Goal: Use online tool/utility: Utilize a website feature to perform a specific function

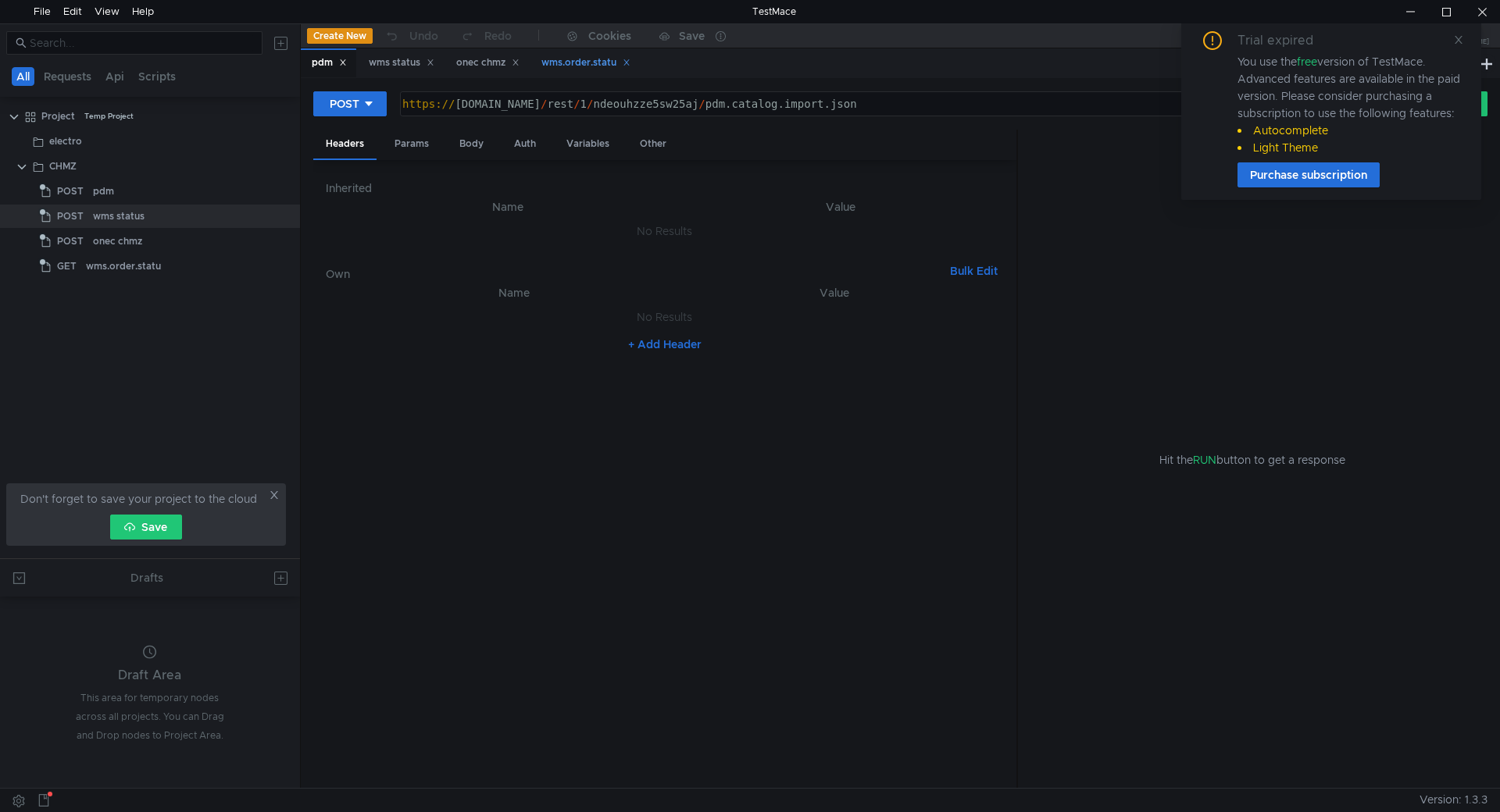
click at [574, 63] on div "wms.order.statu" at bounding box center [586, 62] width 89 height 16
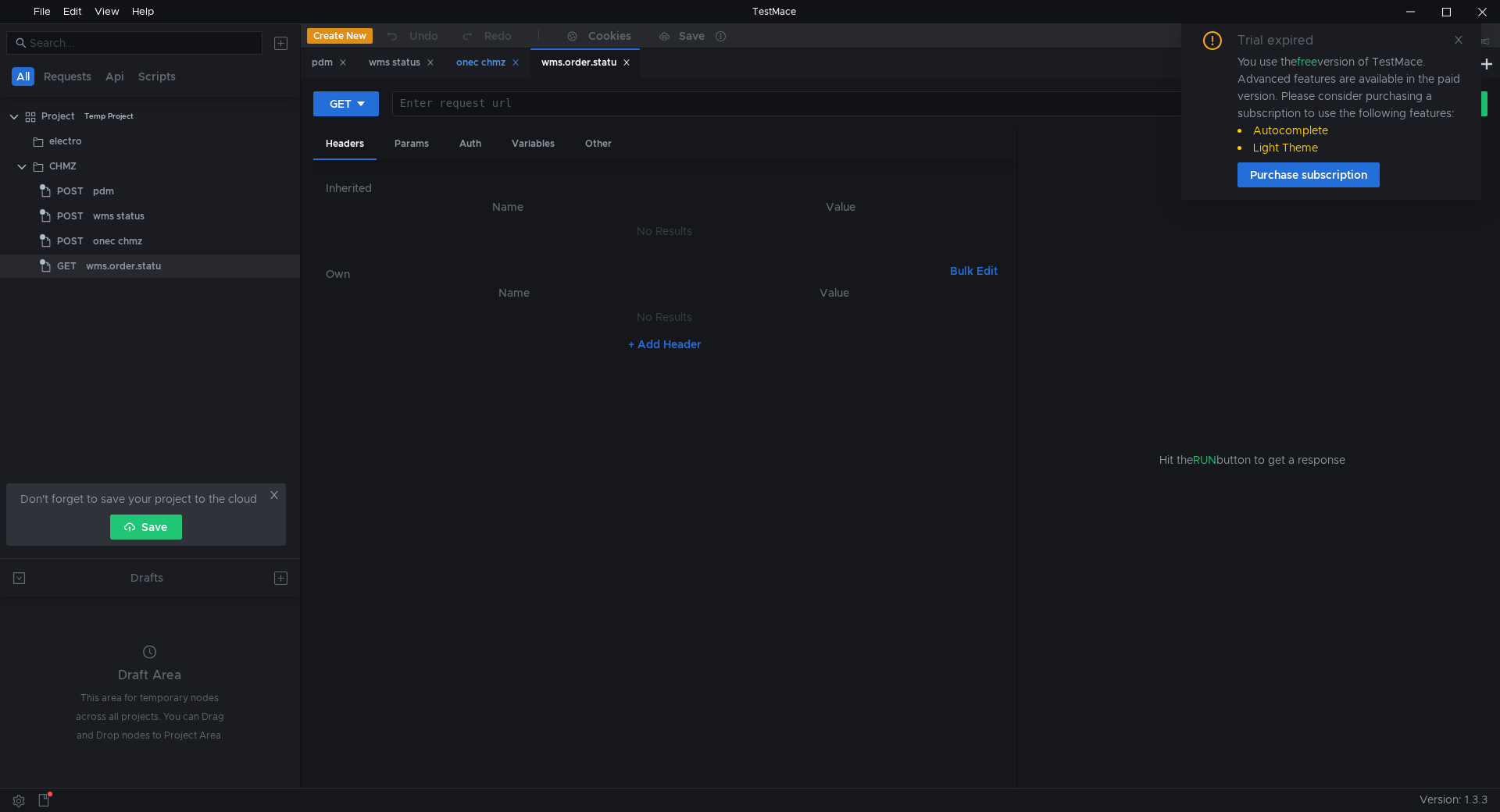
click at [487, 63] on div "onec chmz" at bounding box center [488, 62] width 63 height 16
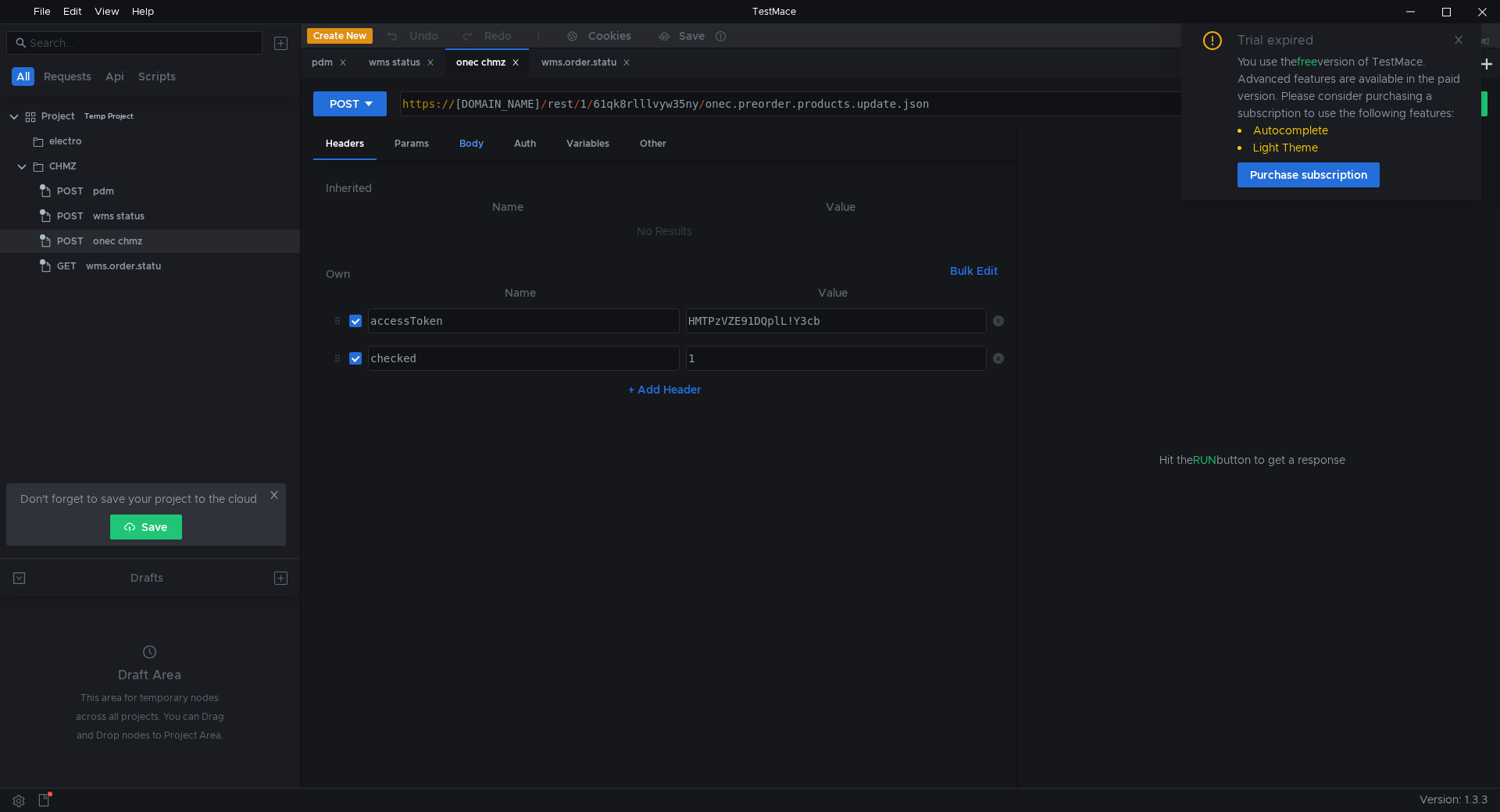
click at [482, 142] on div "Body" at bounding box center [472, 144] width 50 height 29
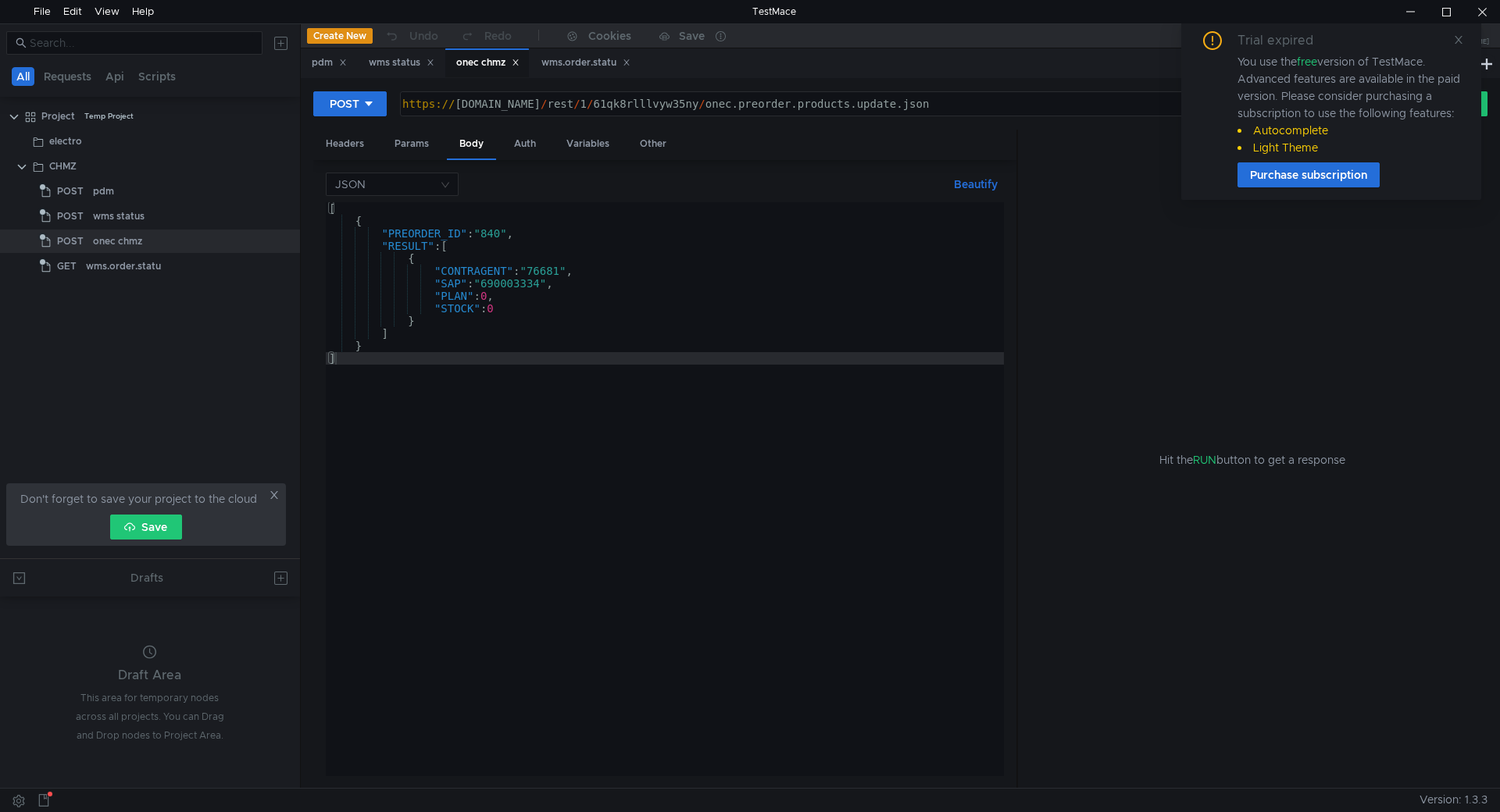
click at [495, 233] on div "[ { "PREORDER_ID" : "840" , "RESULT" : [ { "CONTRAGENT" : "76681" , "SAP" : "69…" at bounding box center [665, 501] width 678 height 599
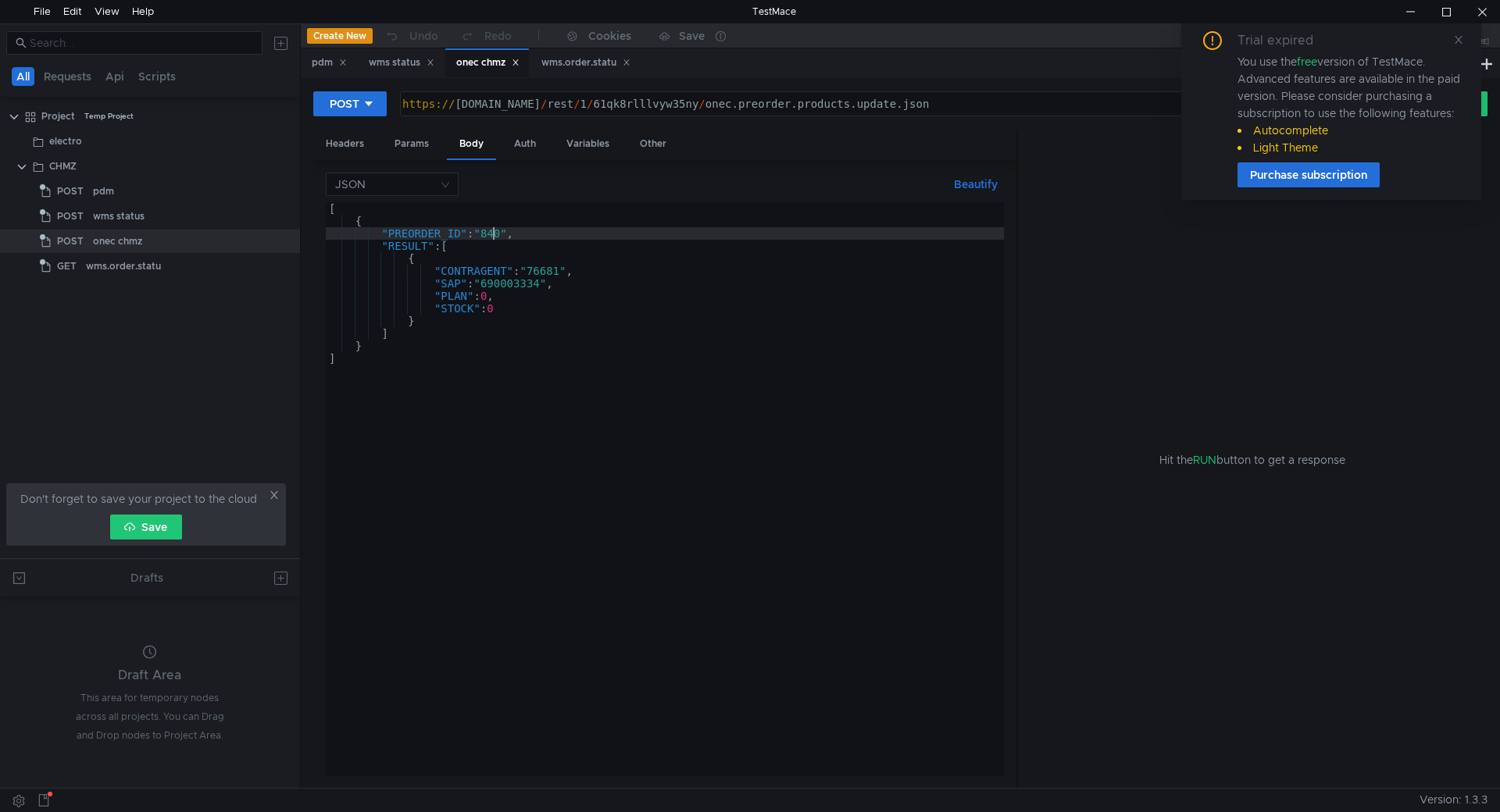
click at [495, 233] on div "[ { "PREORDER_ID" : "840" , "RESULT" : [ { "CONTRAGENT" : "76681" , "SAP" : "69…" at bounding box center [665, 501] width 678 height 599
paste textarea "52"
click at [524, 282] on div "[ { "PREORDER_ID" : "852" , "RESULT" : [ { "CONTRAGENT" : "76681" , "SAP" : "69…" at bounding box center [665, 501] width 678 height 599
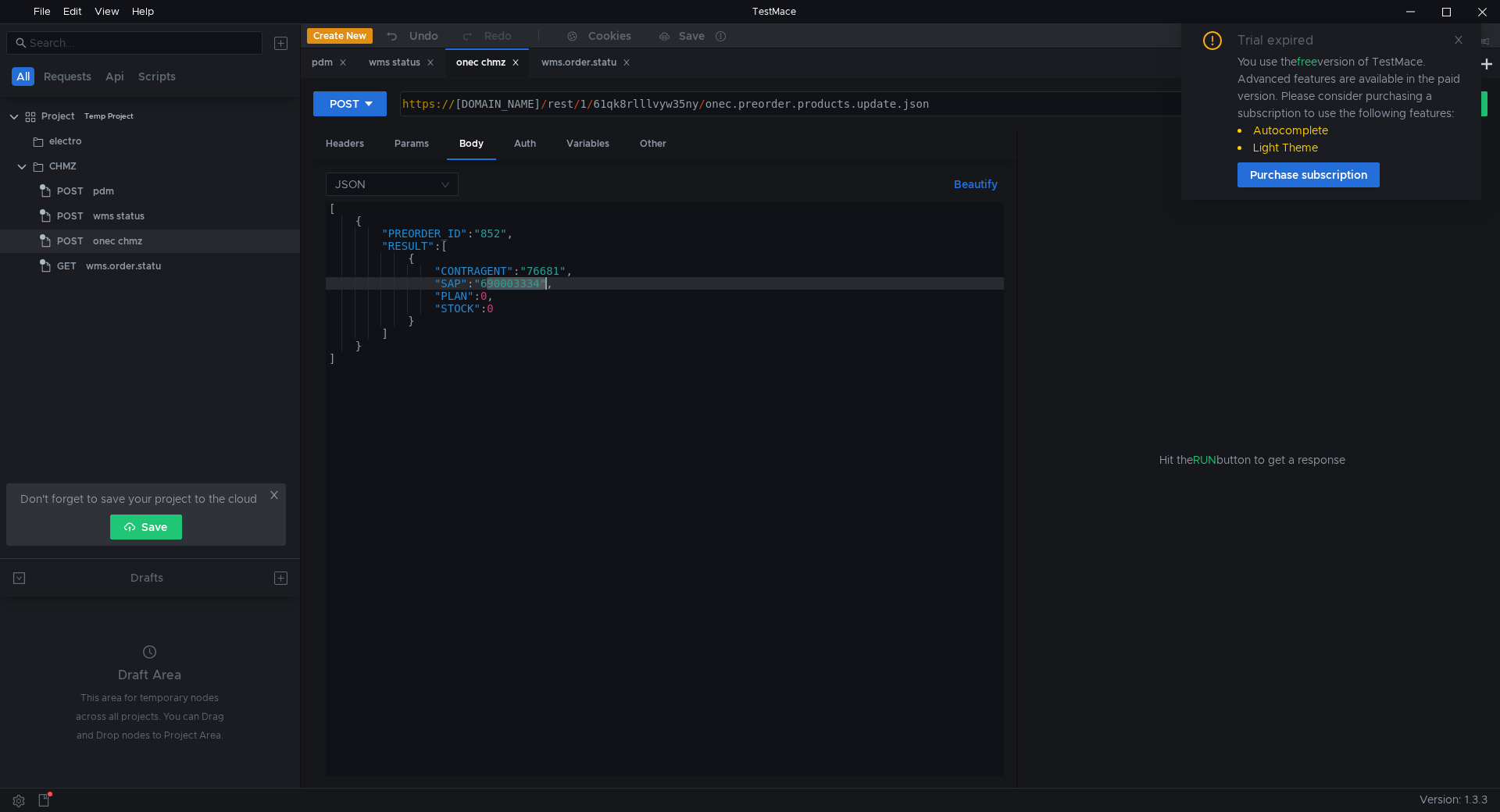
paste textarea "0051"
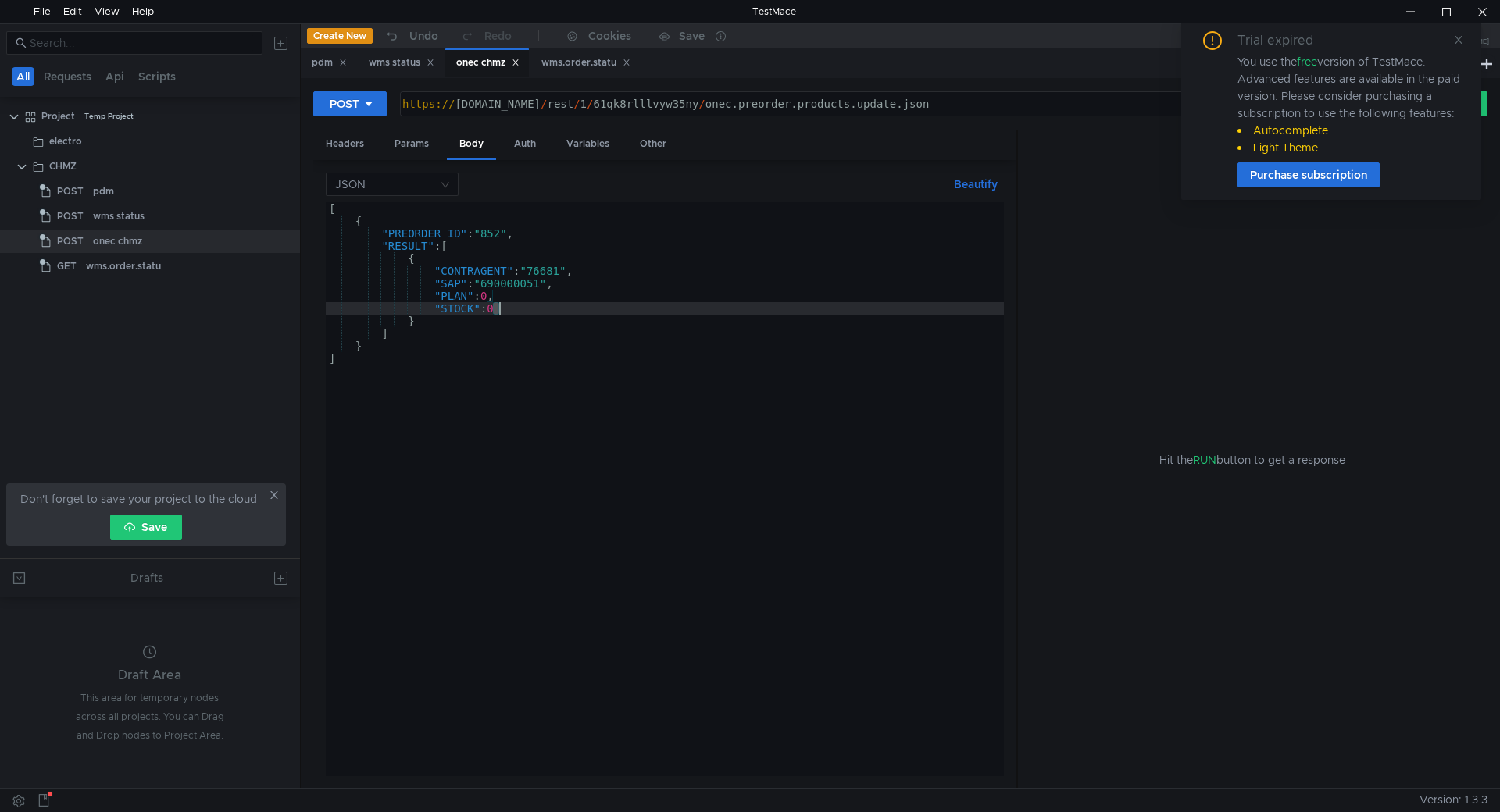
drag, startPoint x: 489, startPoint y: 307, endPoint x: 504, endPoint y: 307, distance: 15.0
click at [504, 307] on div "[ { "PREORDER_ID" : "852" , "RESULT" : [ { "CONTRAGENT" : "76681" , "SAP" : "69…" at bounding box center [665, 501] width 678 height 599
type textarea ""PLAN": 10,"
click at [1457, 40] on icon at bounding box center [1458, 39] width 8 height 8
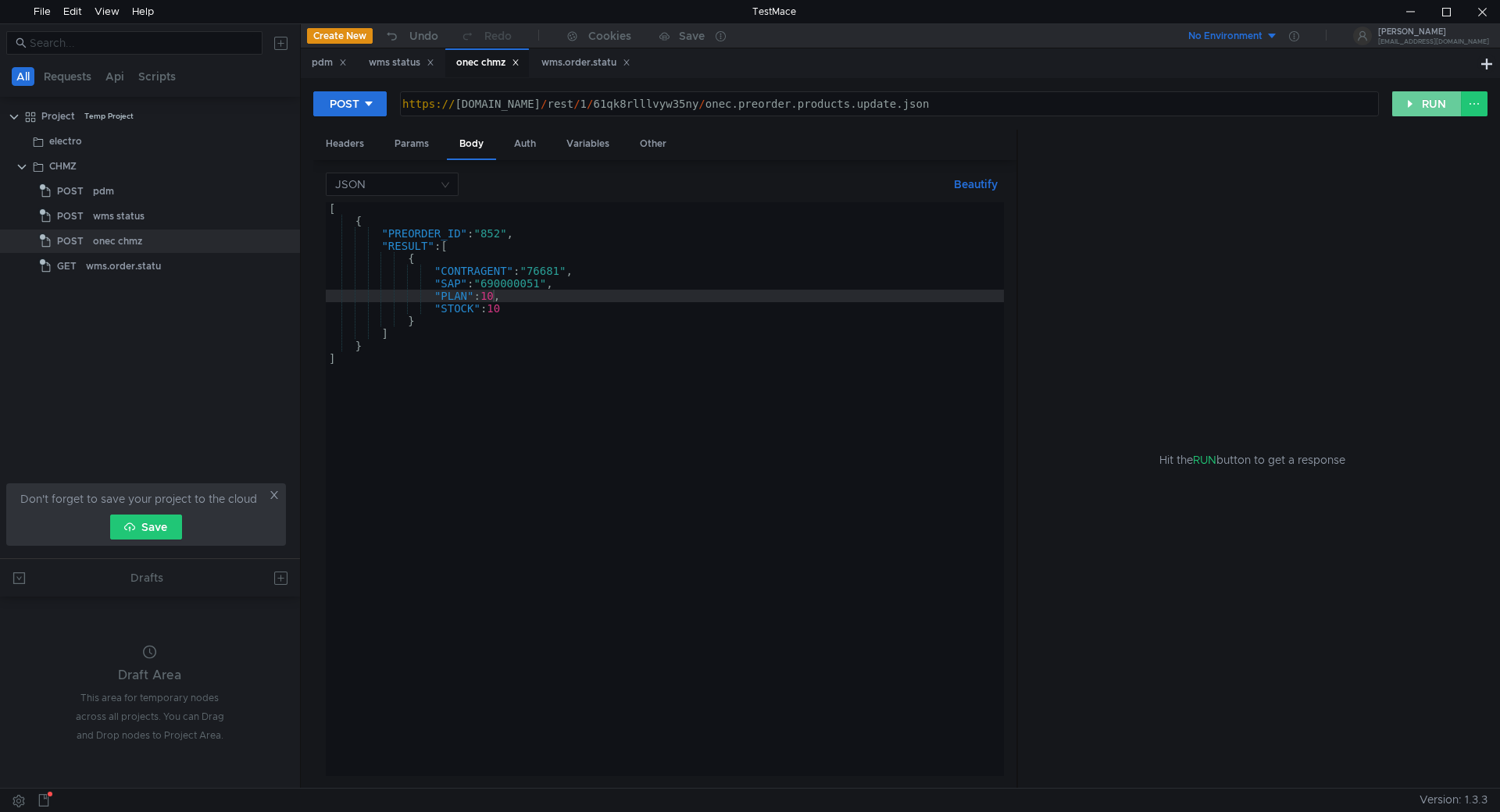
click at [1413, 110] on button "RUN" at bounding box center [1427, 103] width 69 height 25
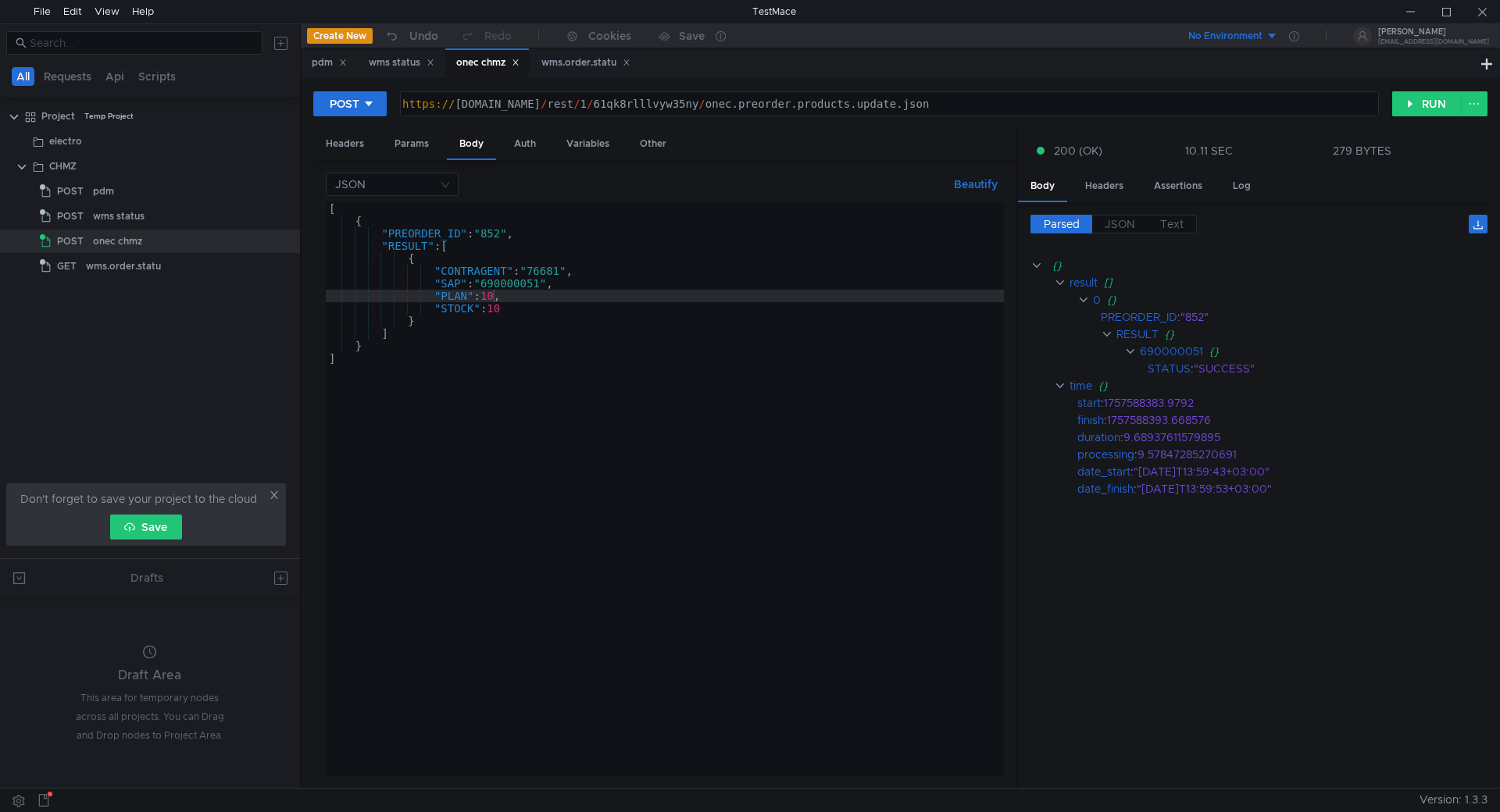
scroll to position [0, 12]
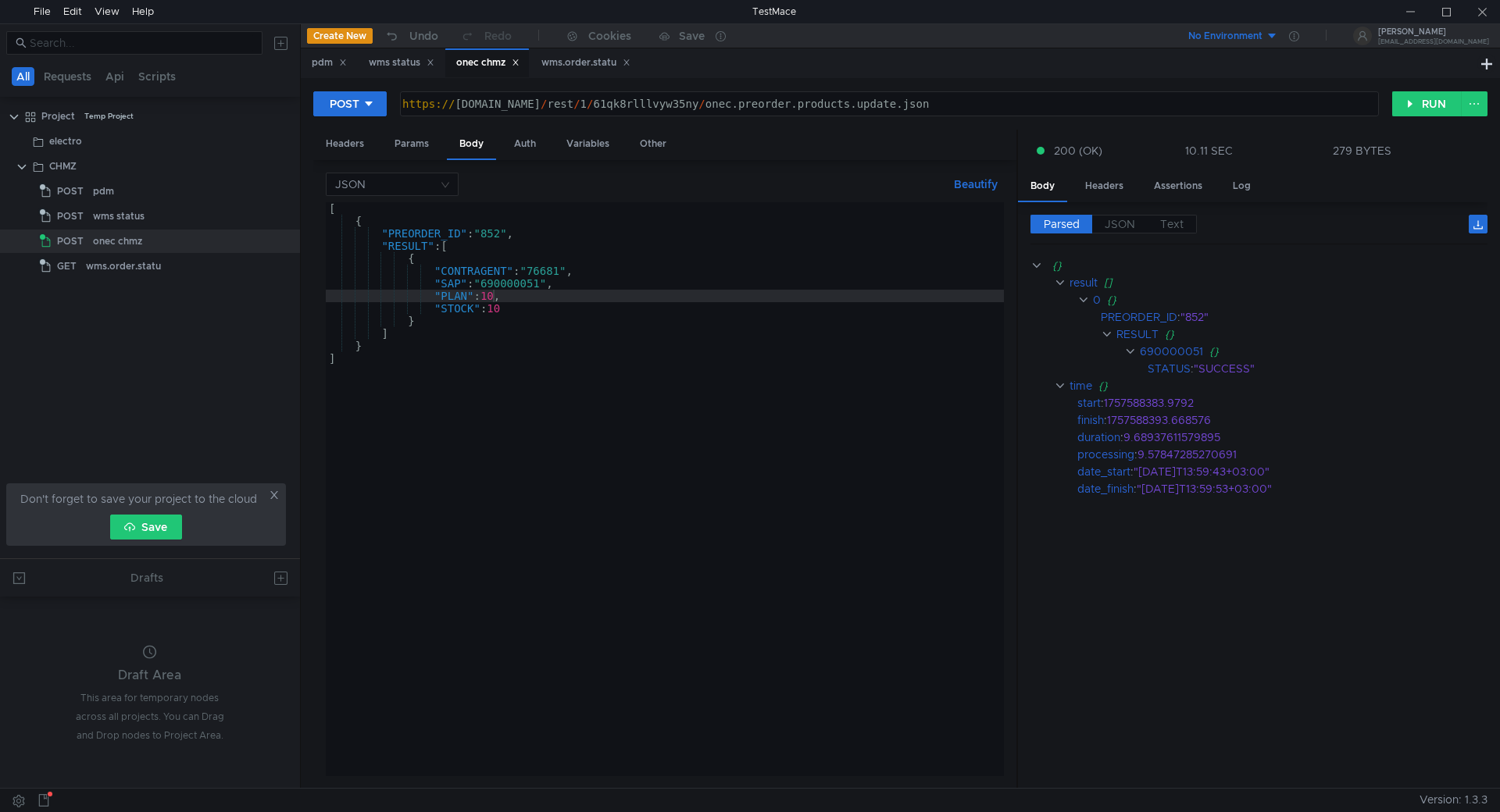
scroll to position [0, 12]
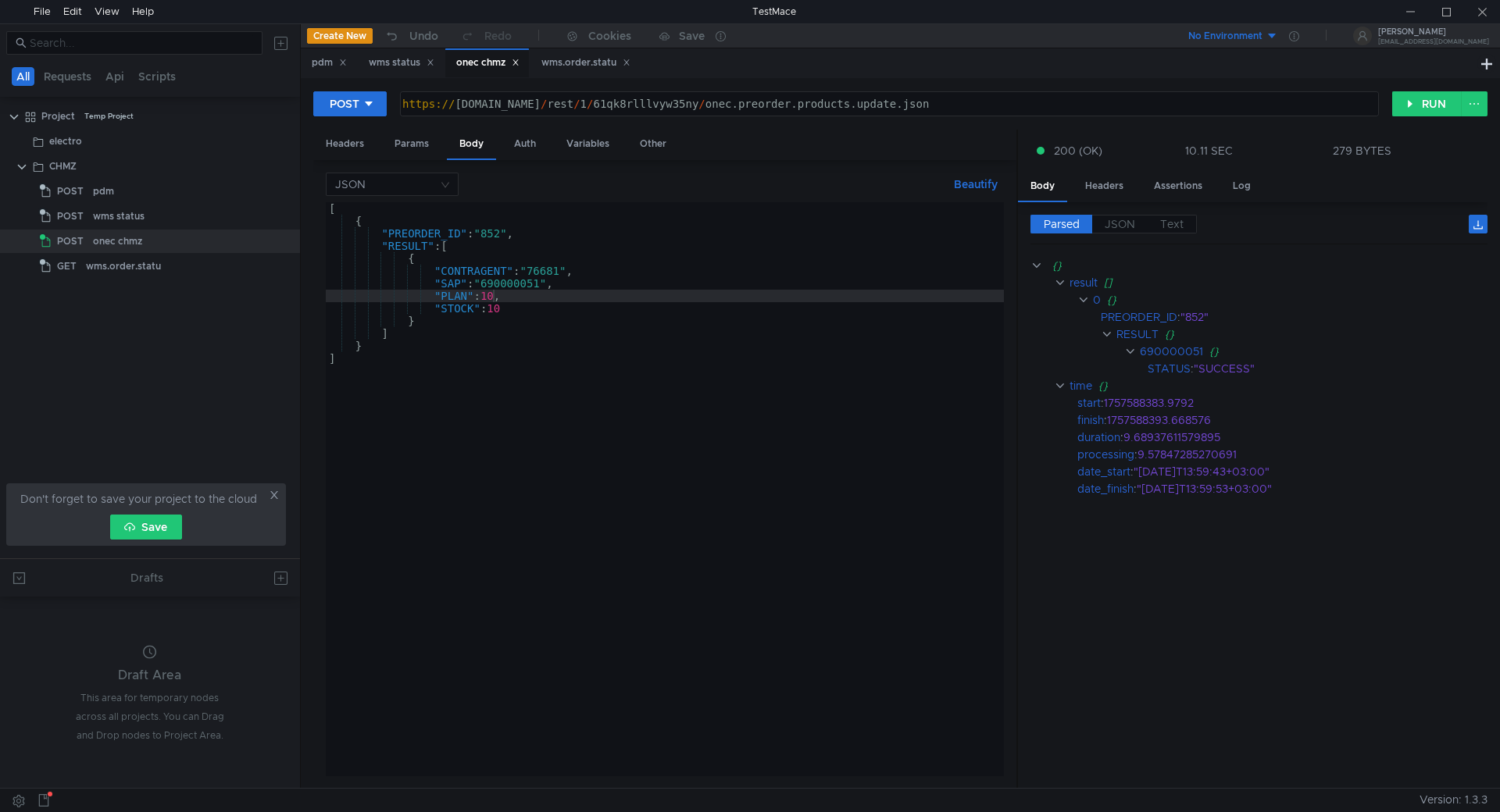
scroll to position [0, 12]
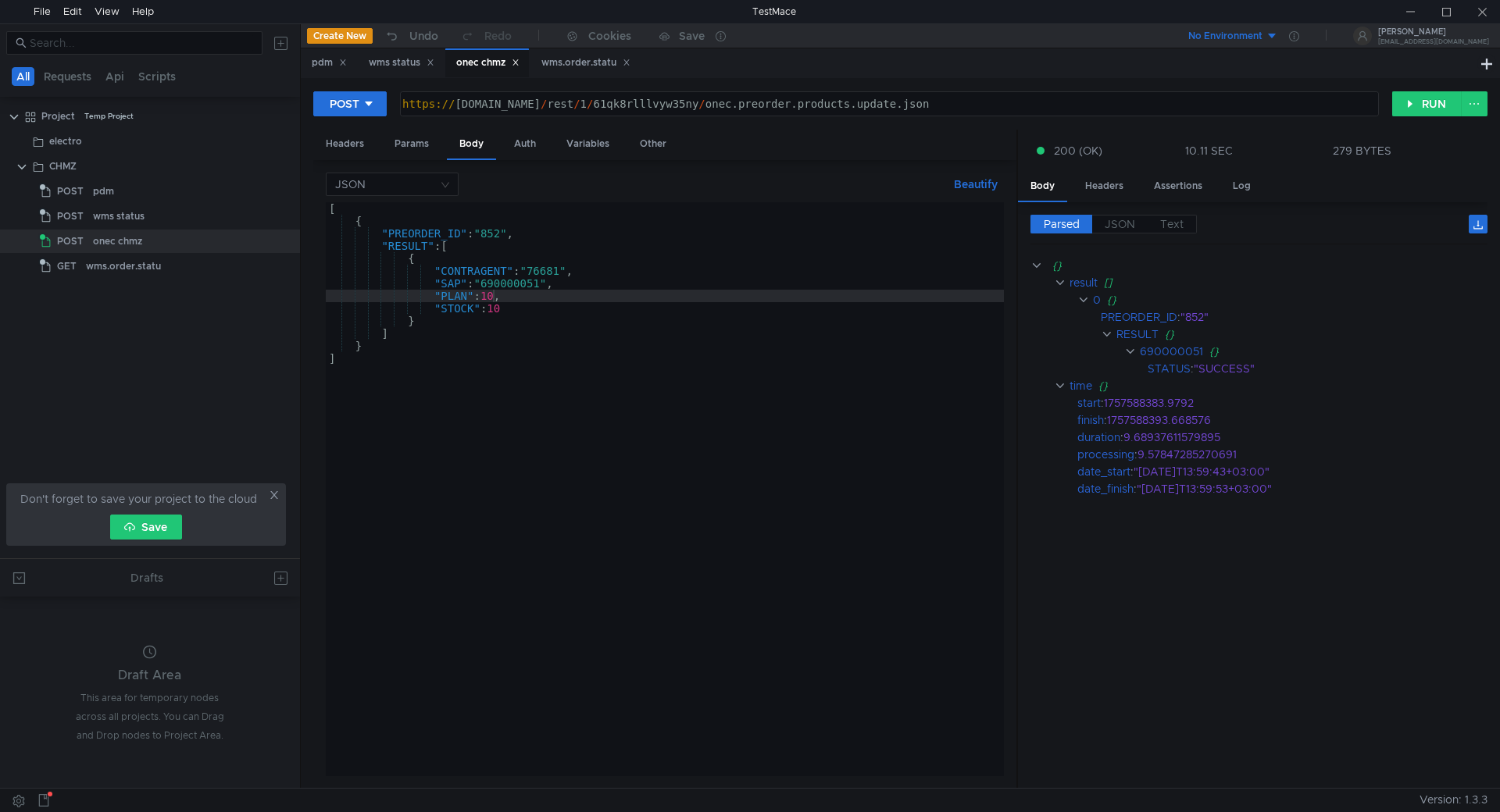
scroll to position [0, 12]
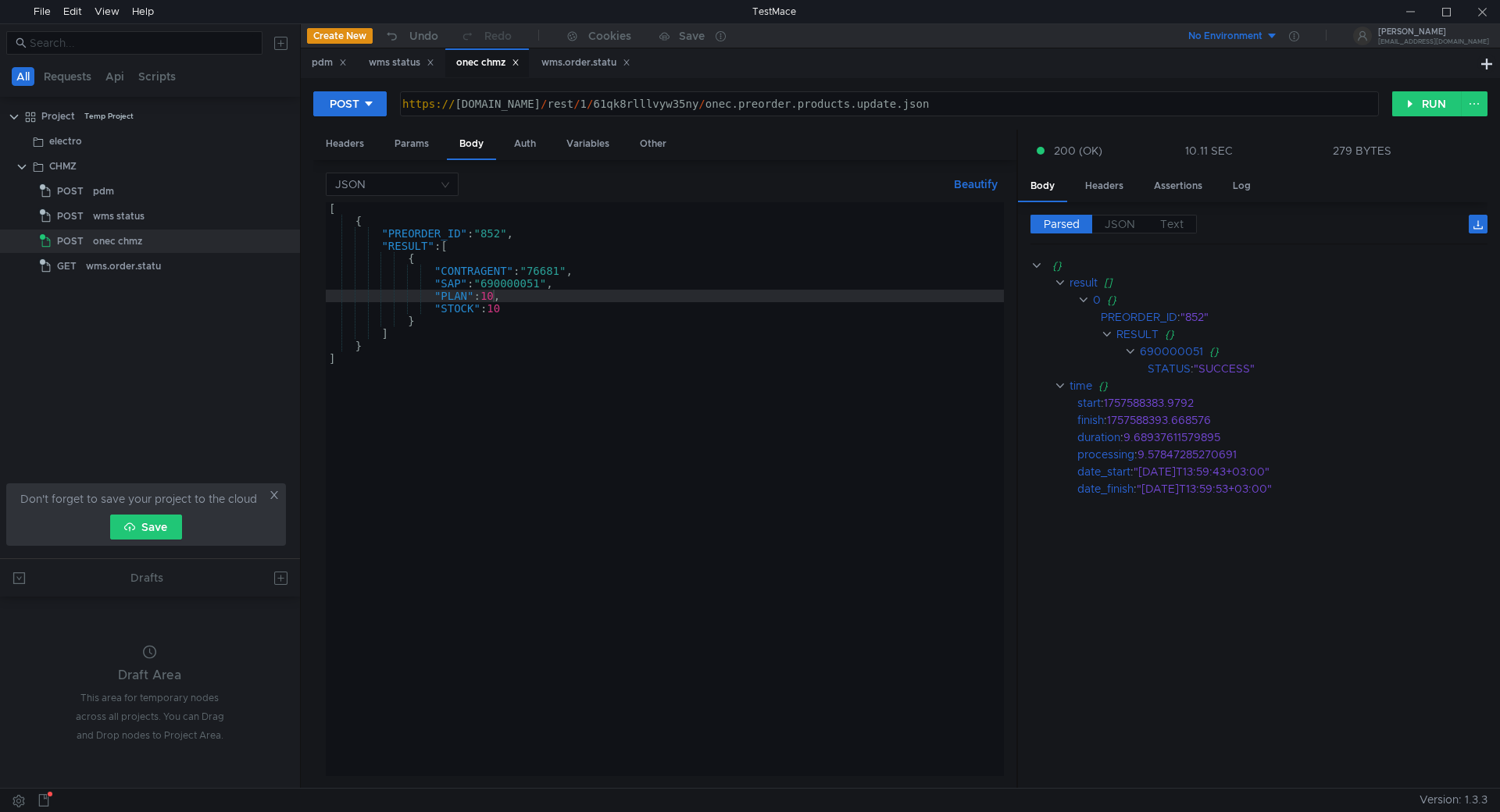
scroll to position [0, 12]
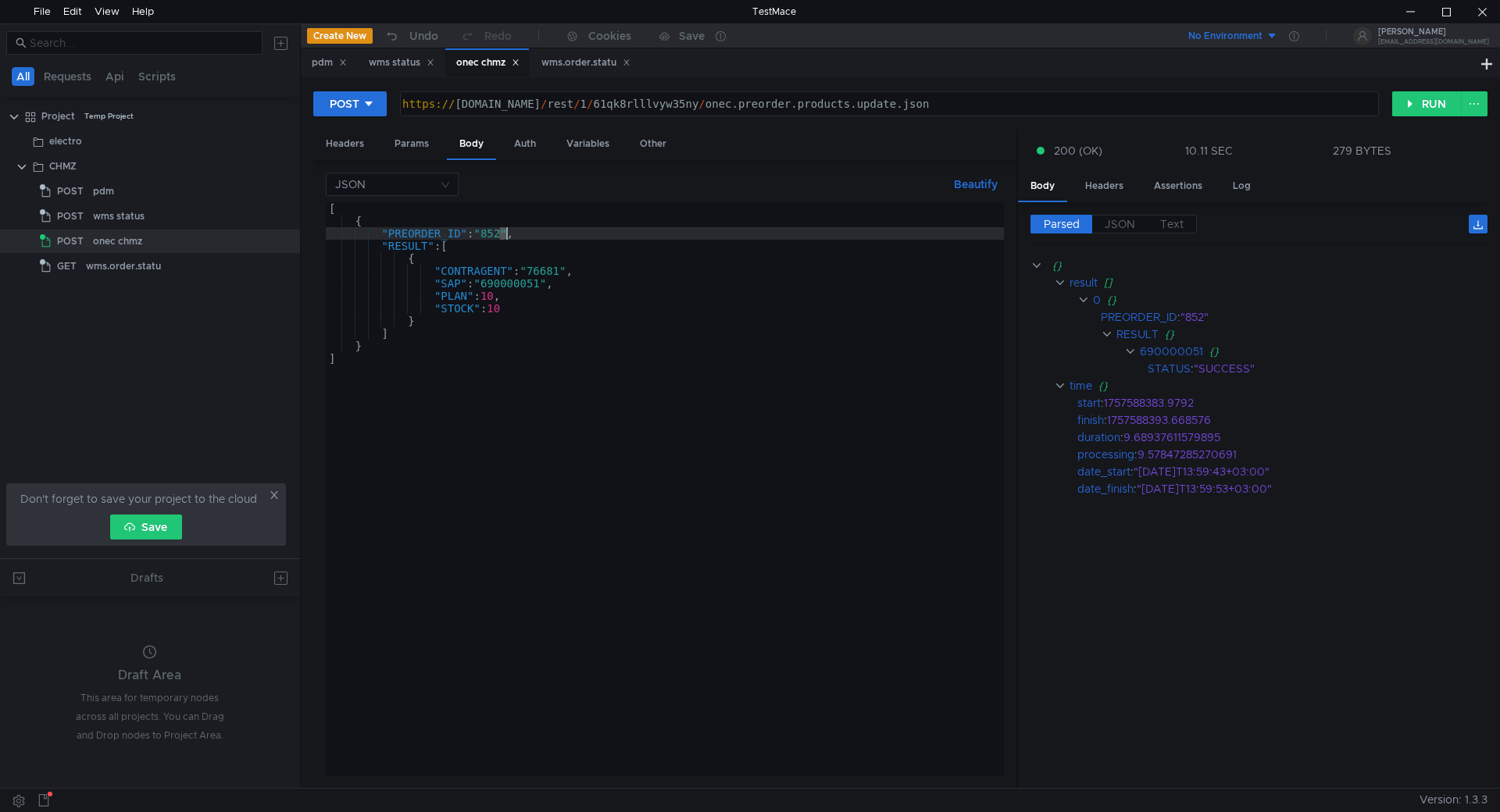
click at [503, 236] on div "[ { "PREORDER_ID" : "852" , "RESULT" : [ { "CONTRAGENT" : "76681" , "SAP" : "69…" at bounding box center [665, 501] width 678 height 599
click at [512, 283] on div "[ { "PREORDER_ID" : "854" , "RESULT" : [ { "CONTRAGENT" : "76681" , "SAP" : "69…" at bounding box center [665, 501] width 678 height 599
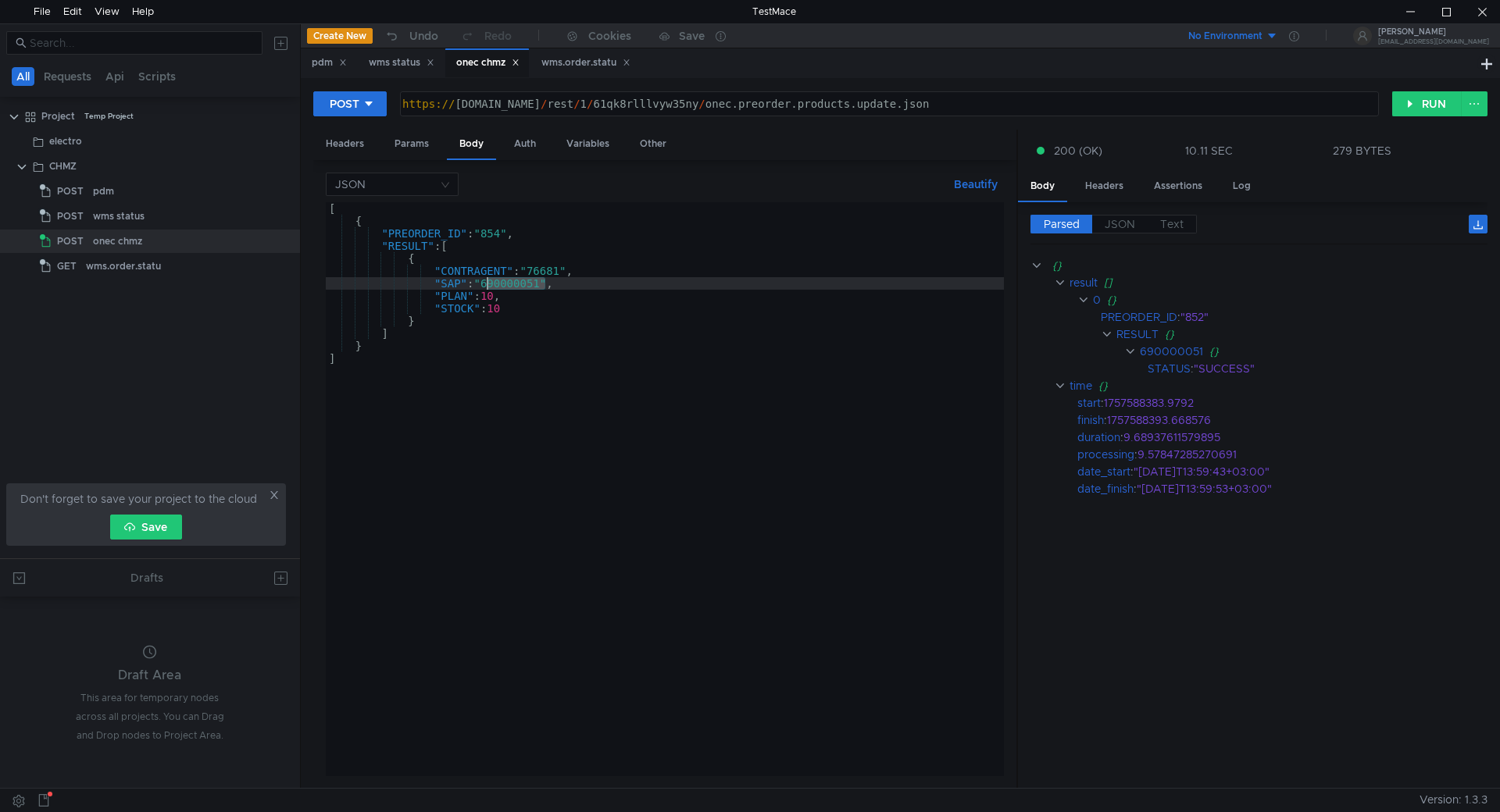
click at [513, 283] on div "[ { "PREORDER_ID" : "854" , "RESULT" : [ { "CONTRAGENT" : "76681" , "SAP" : "69…" at bounding box center [665, 501] width 678 height 599
paste textarea "3567"
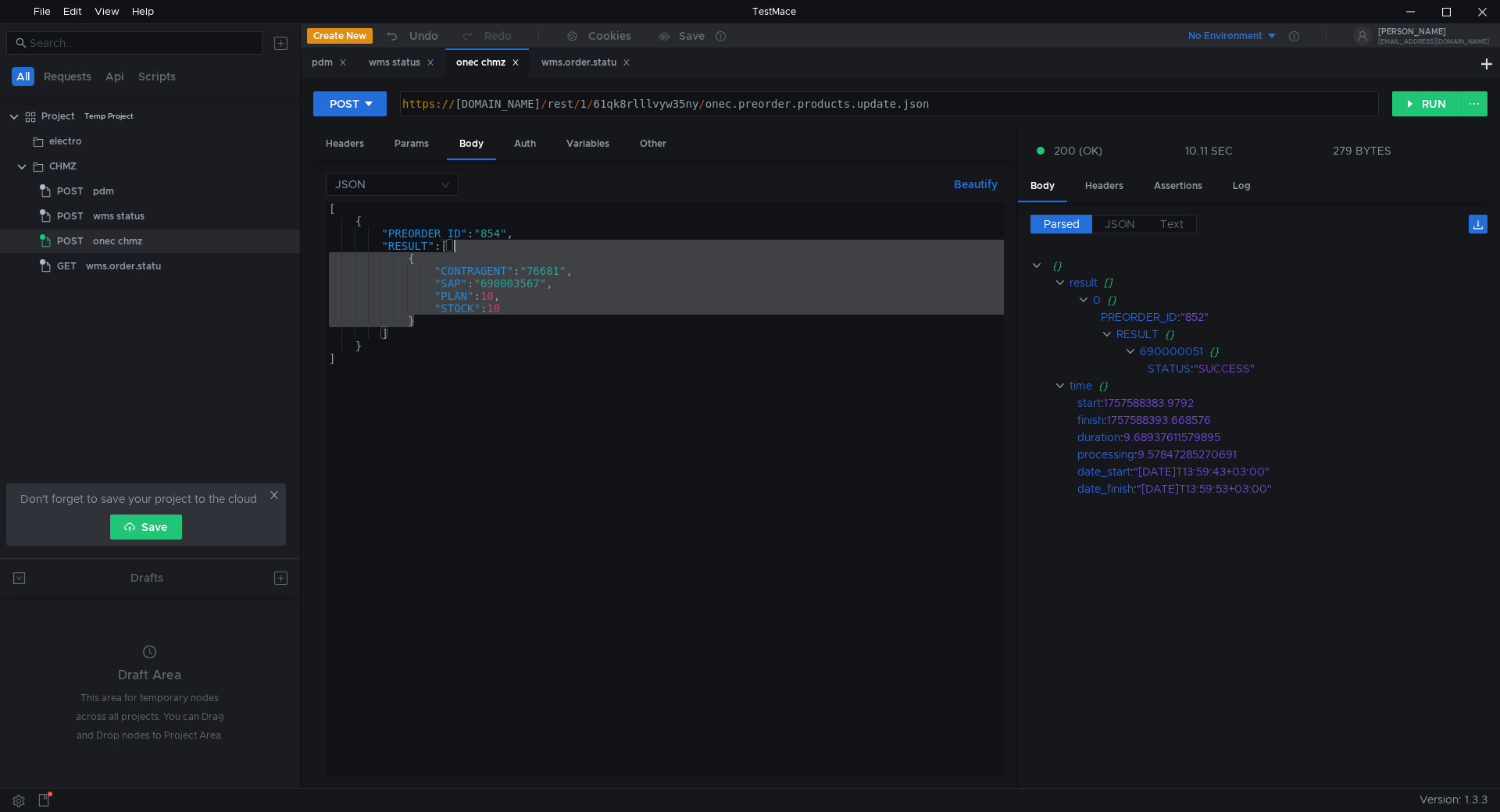
drag, startPoint x: 425, startPoint y: 319, endPoint x: 459, endPoint y: 251, distance: 76.0
click at [459, 251] on div "[ { "PREORDER_ID" : "854" , "RESULT" : [ { "CONTRAGENT" : "76681" , "SAP" : "69…" at bounding box center [665, 501] width 678 height 599
click at [425, 319] on div "[ { "PREORDER_ID" : "854" , "RESULT" : [ { "CONTRAGENT" : "76681" , "SAP" : "69…" at bounding box center [665, 489] width 678 height 574
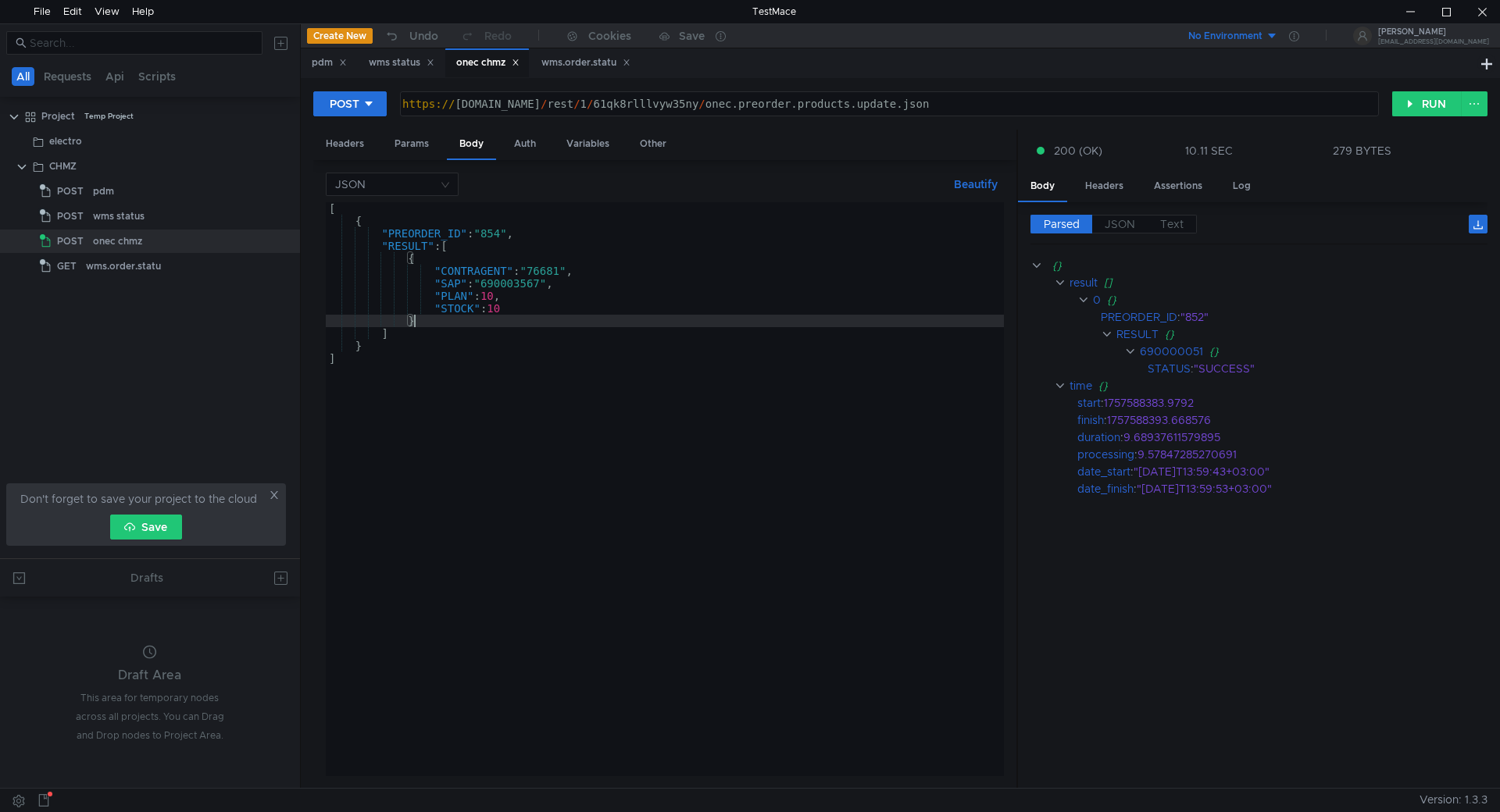
scroll to position [0, 5]
paste textarea
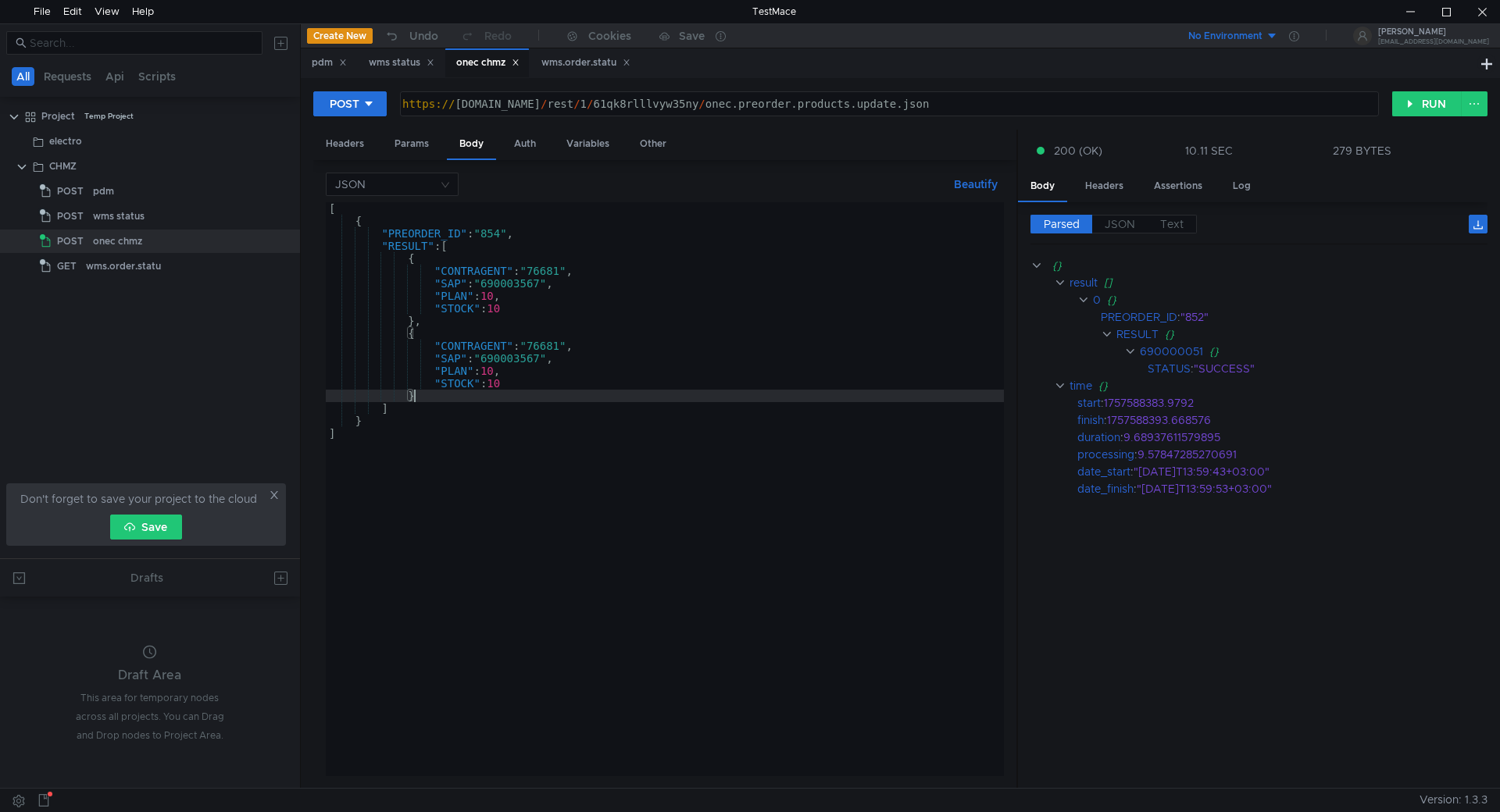
click at [524, 358] on div "[ { "PREORDER_ID" : "854" , "RESULT" : [ { "CONTRAGENT" : "76681" , "SAP" : "69…" at bounding box center [665, 501] width 678 height 599
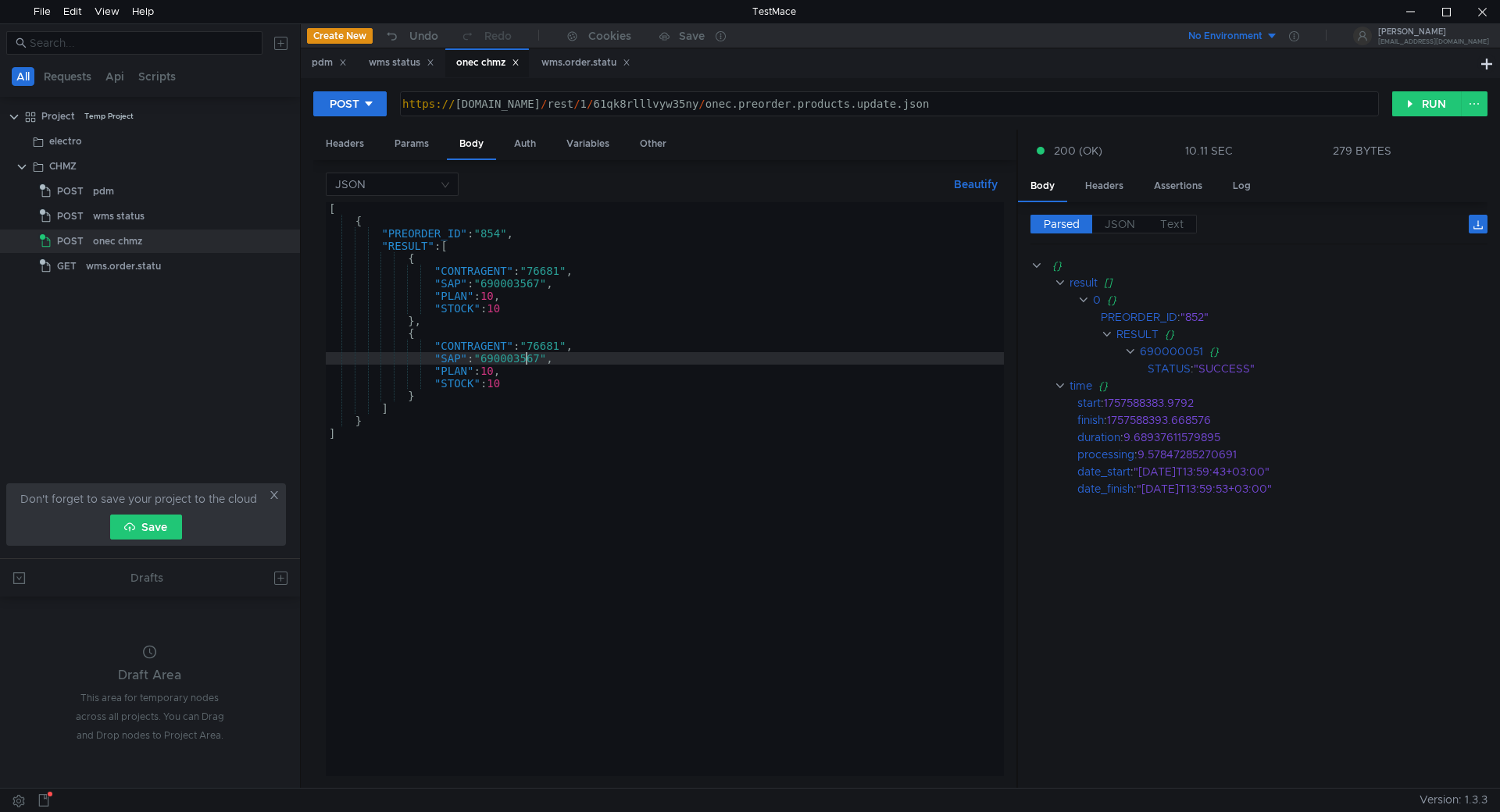
click at [524, 357] on div "[ { "PREORDER_ID" : "854" , "RESULT" : [ { "CONTRAGENT" : "76681" , "SAP" : "69…" at bounding box center [665, 501] width 678 height 599
paste textarea "4826"
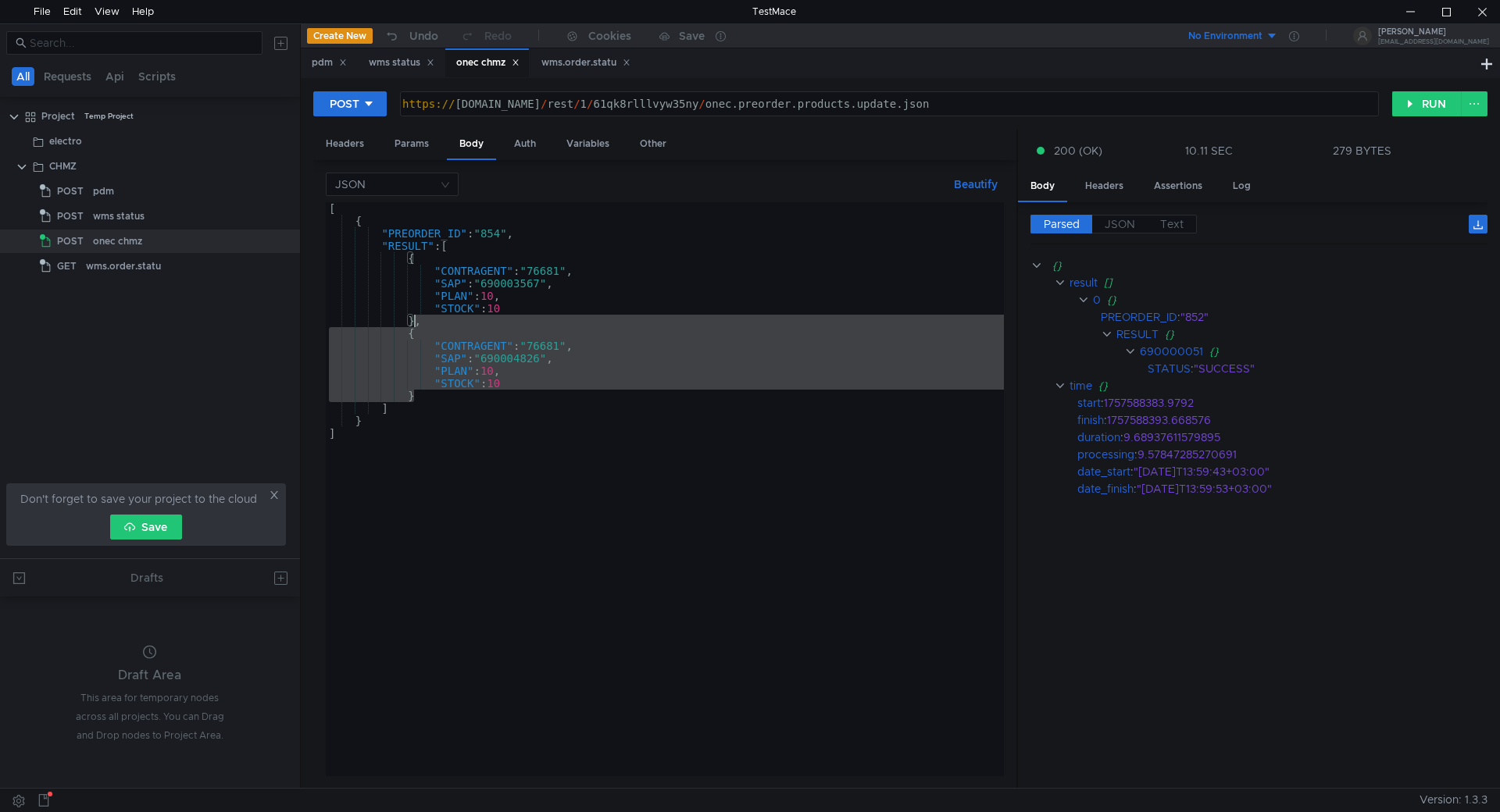
drag, startPoint x: 427, startPoint y: 394, endPoint x: 415, endPoint y: 319, distance: 76.0
click at [415, 319] on div "[ { "PREORDER_ID" : "854" , "RESULT" : [ { "CONTRAGENT" : "76681" , "SAP" : "69…" at bounding box center [665, 501] width 678 height 599
click at [425, 395] on div "[ { "PREORDER_ID" : "854" , "RESULT" : [ { "CONTRAGENT" : "76681" , "SAP" : "69…" at bounding box center [665, 489] width 678 height 574
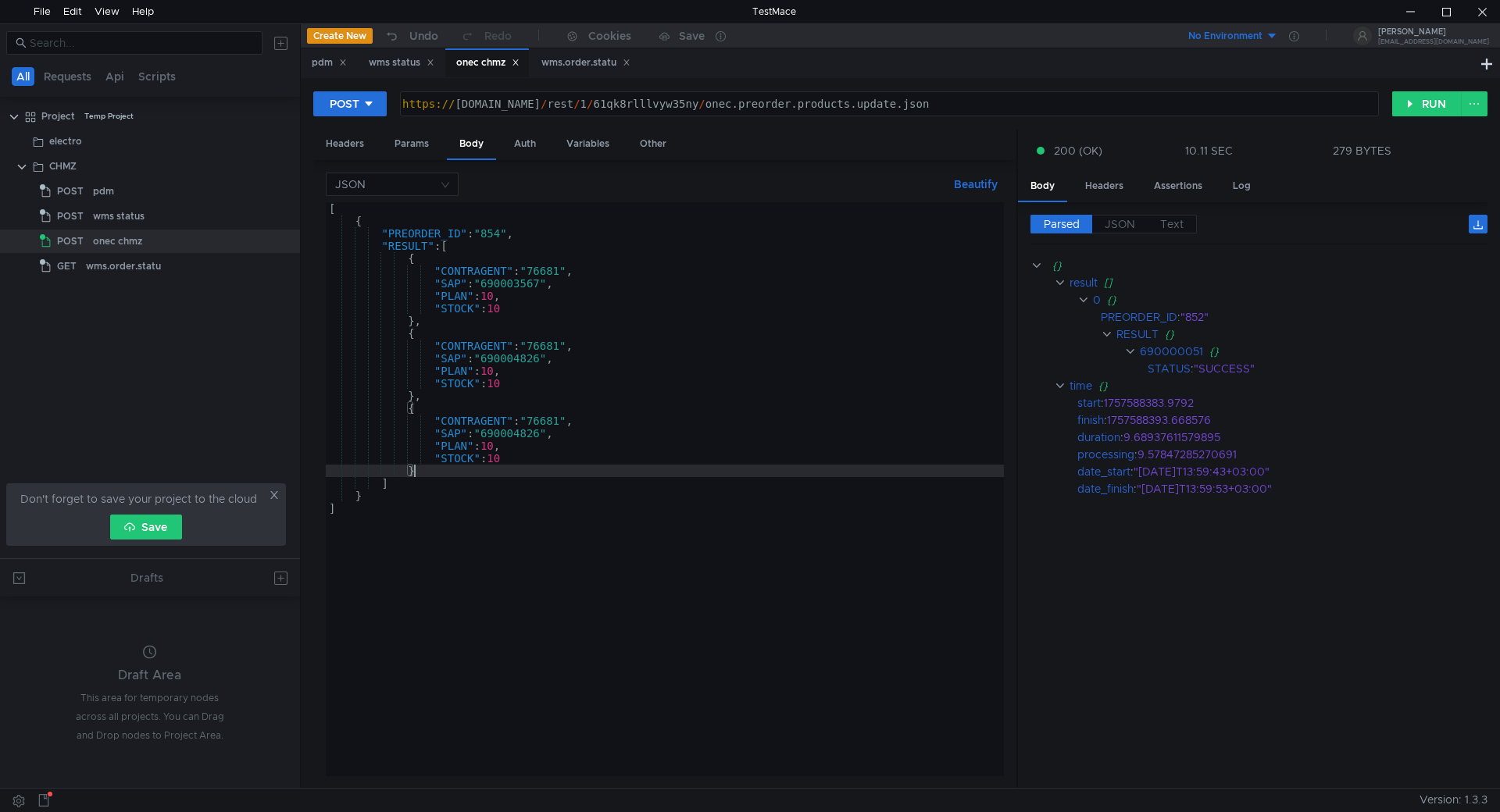
click at [522, 434] on div "[ { "PREORDER_ID" : "854" , "RESULT" : [ { "CONTRAGENT" : "76681" , "SAP" : "69…" at bounding box center [665, 501] width 678 height 599
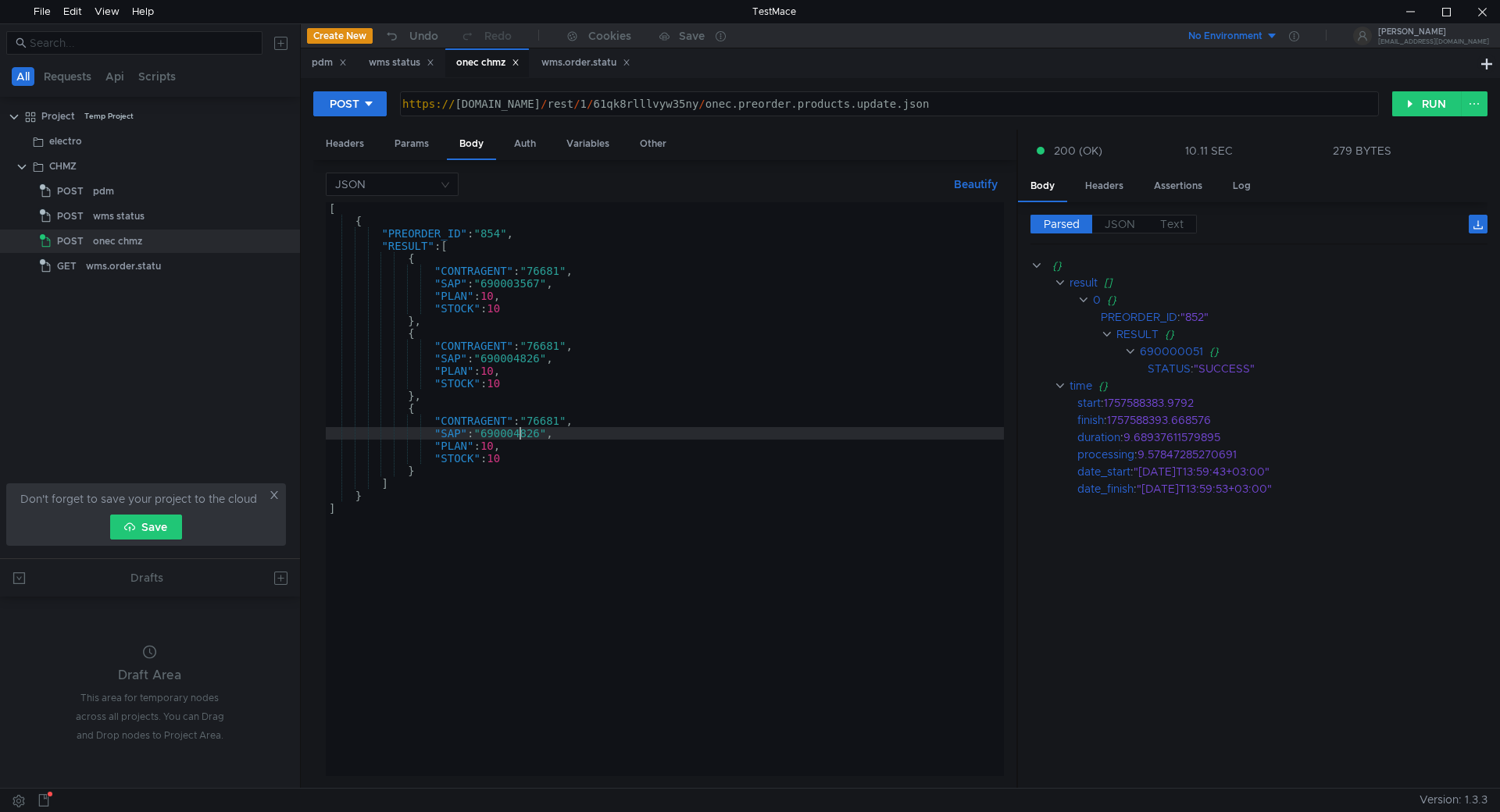
click at [522, 434] on div "[ { "PREORDER_ID" : "854" , "RESULT" : [ { "CONTRAGENT" : "76681" , "SAP" : "69…" at bounding box center [665, 501] width 678 height 599
paste textarea "0100"
type textarea ""SAP": "690000100","
click at [1424, 101] on button "RUN" at bounding box center [1427, 103] width 69 height 25
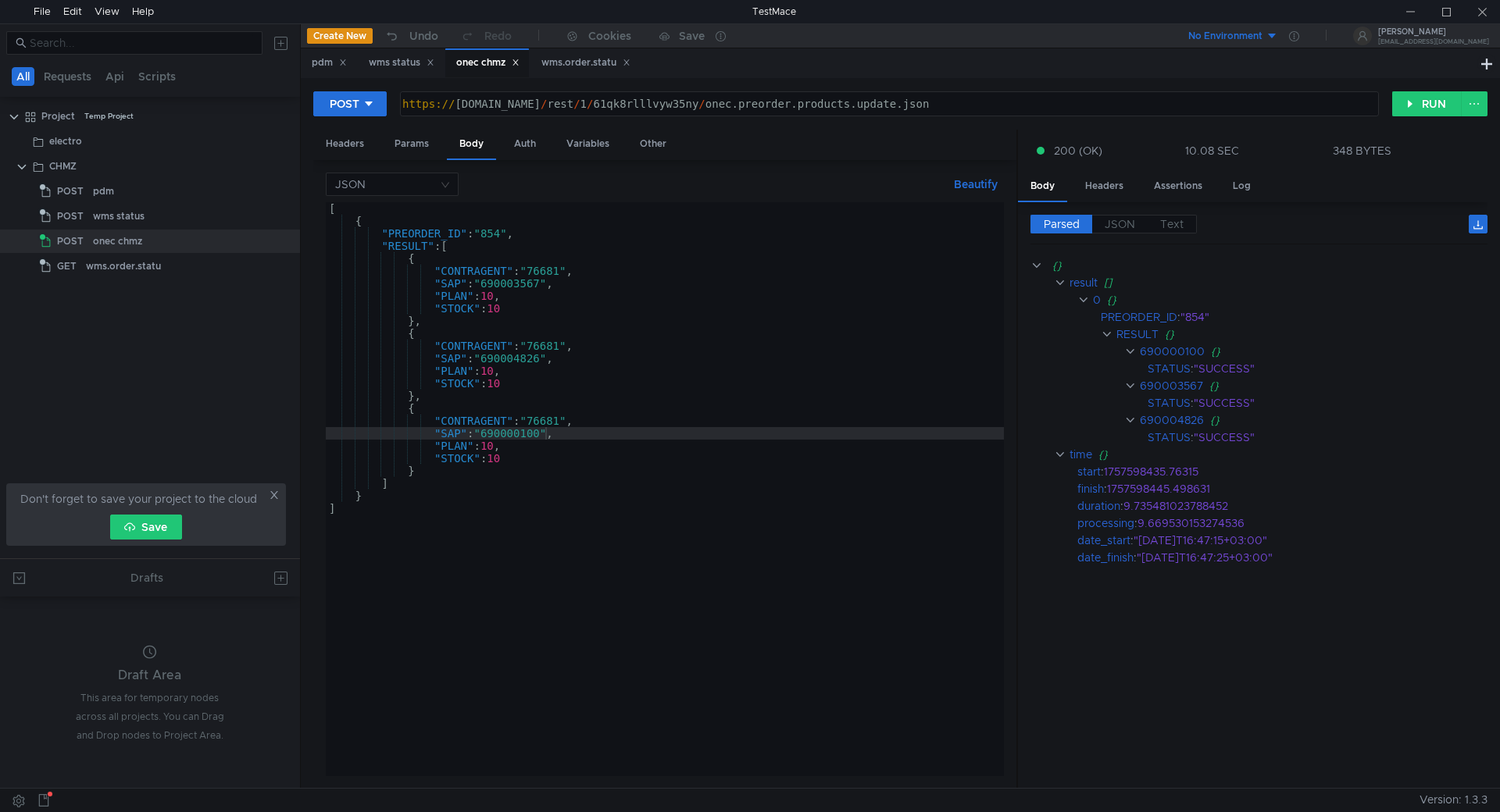
scroll to position [0, 5]
click at [1257, 277] on div "[]" at bounding box center [1285, 283] width 363 height 17
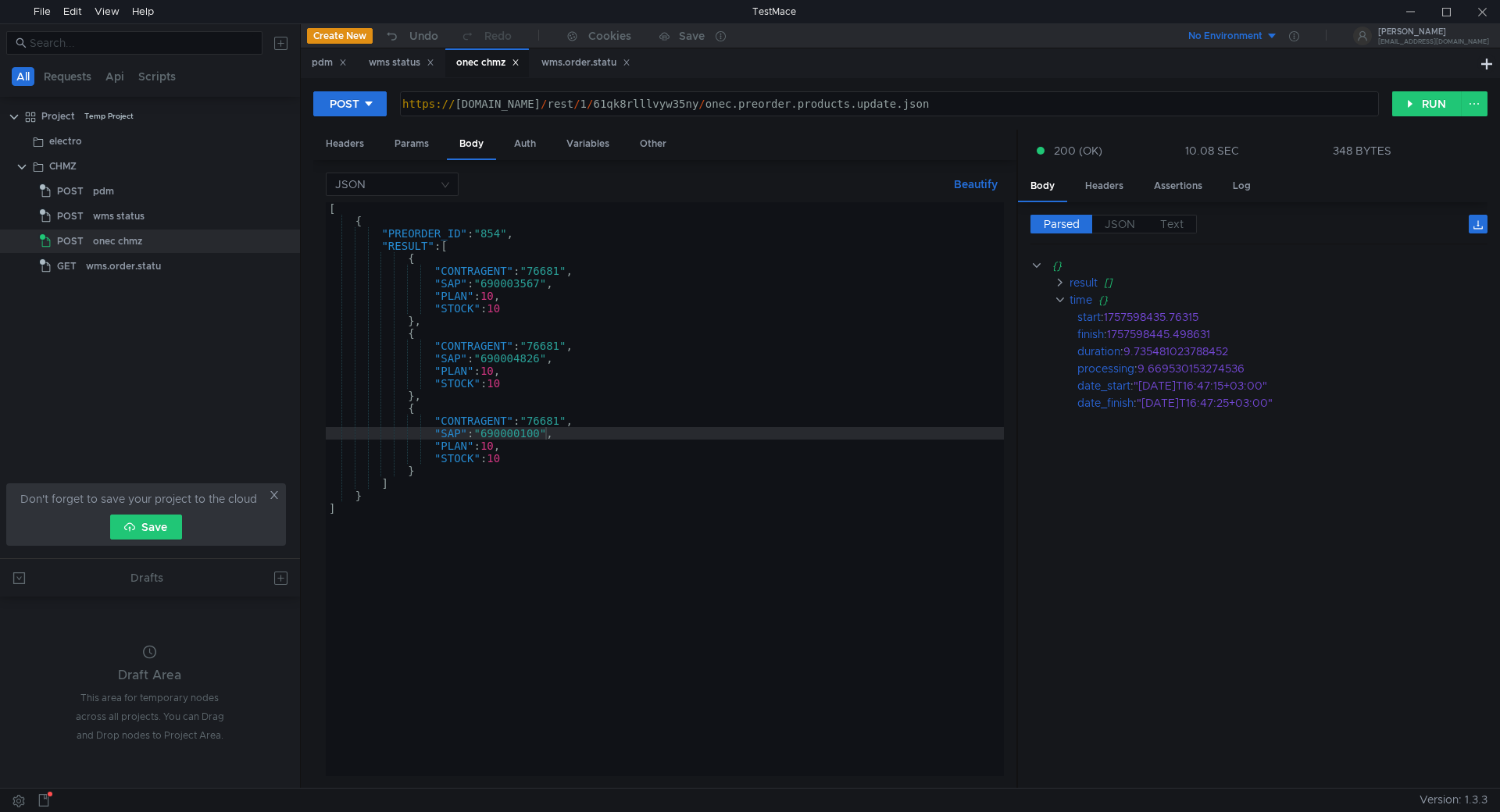
scroll to position [0, 5]
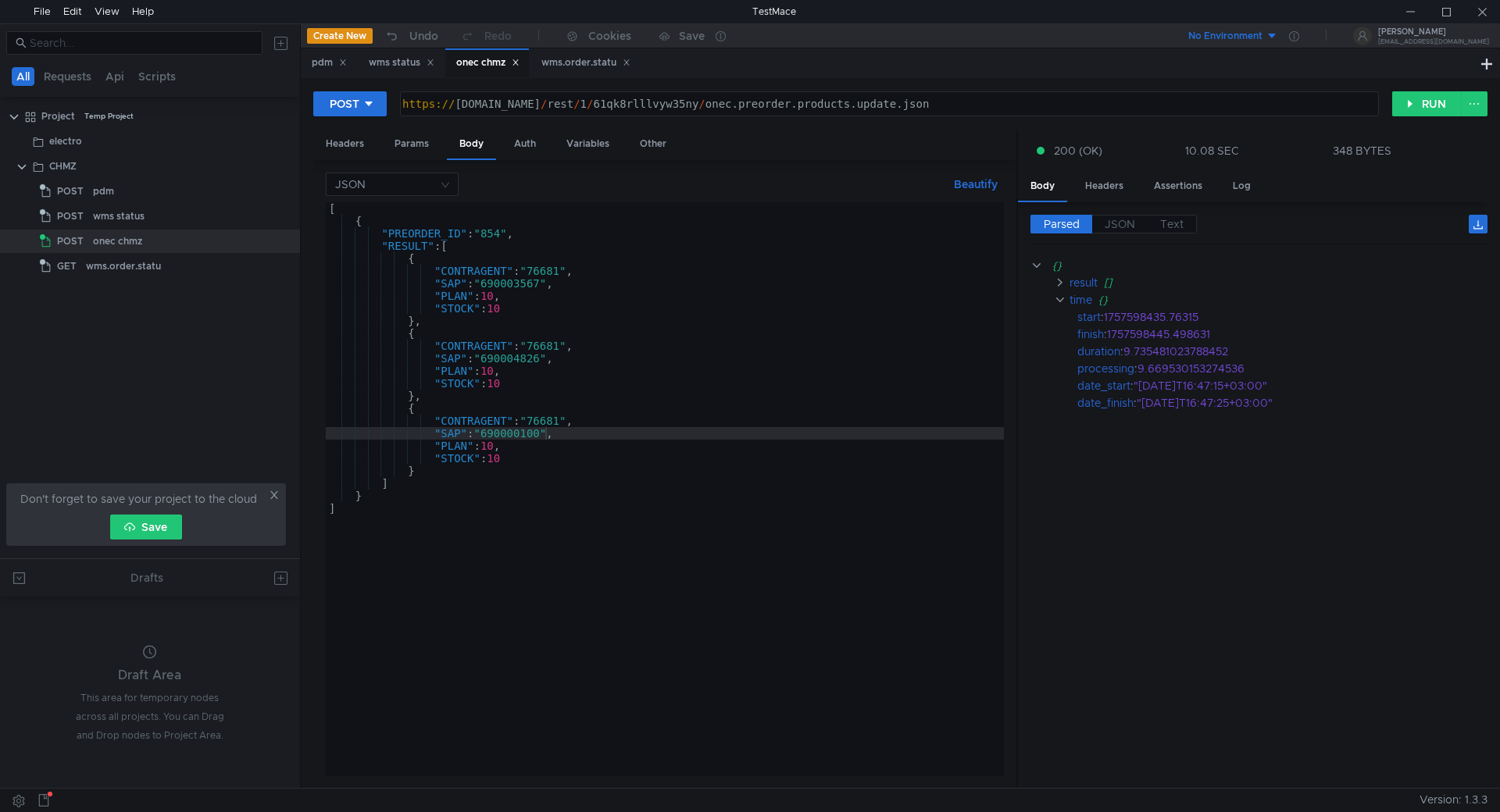
scroll to position [0, 5]
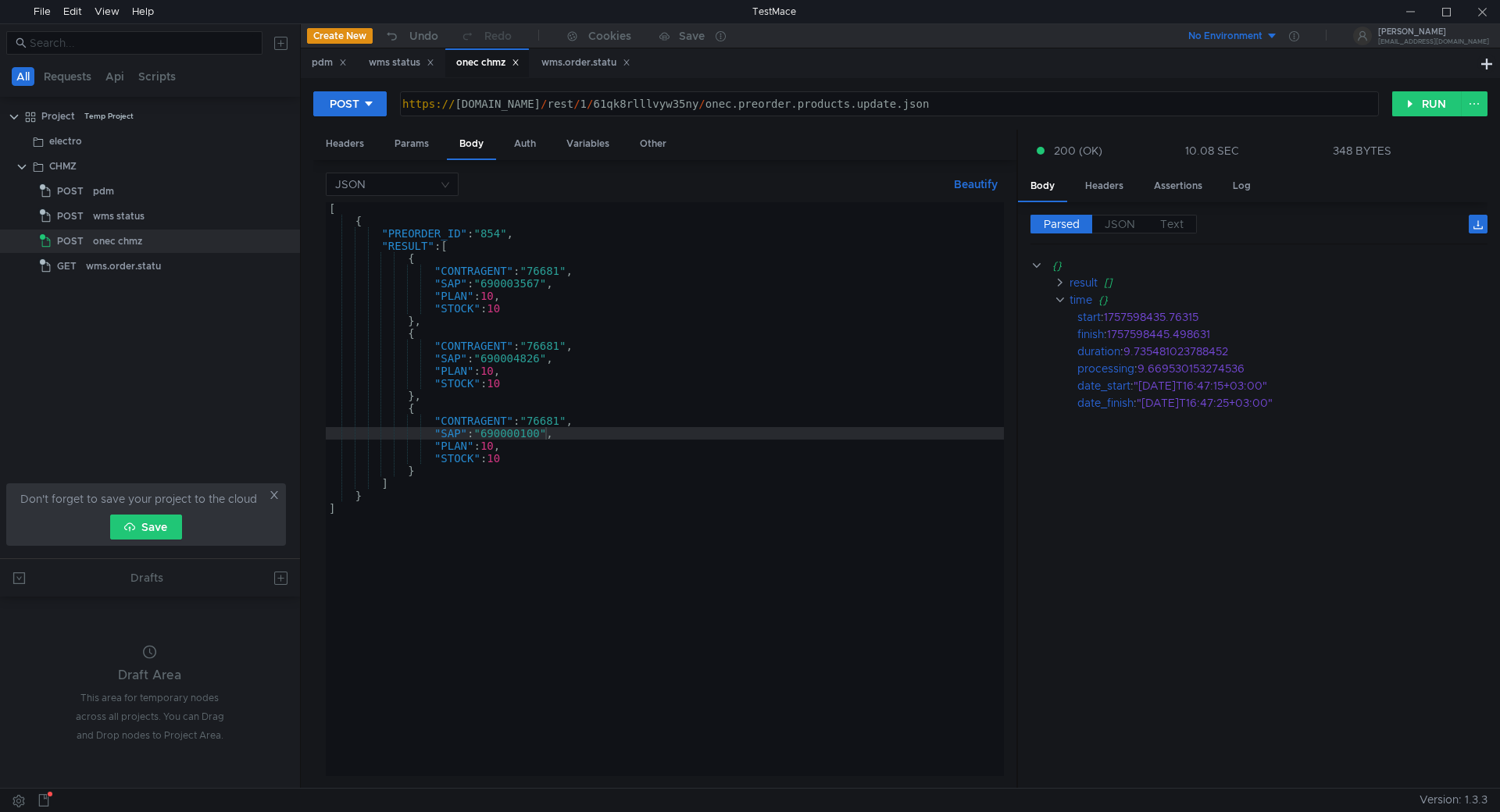
scroll to position [0, 5]
